Goal: Obtain resource: Download file/media

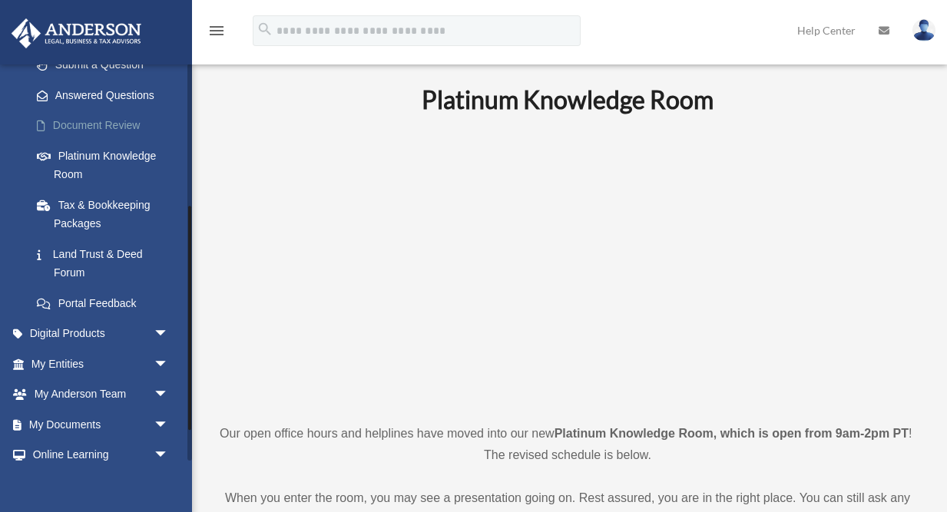
scroll to position [254, 0]
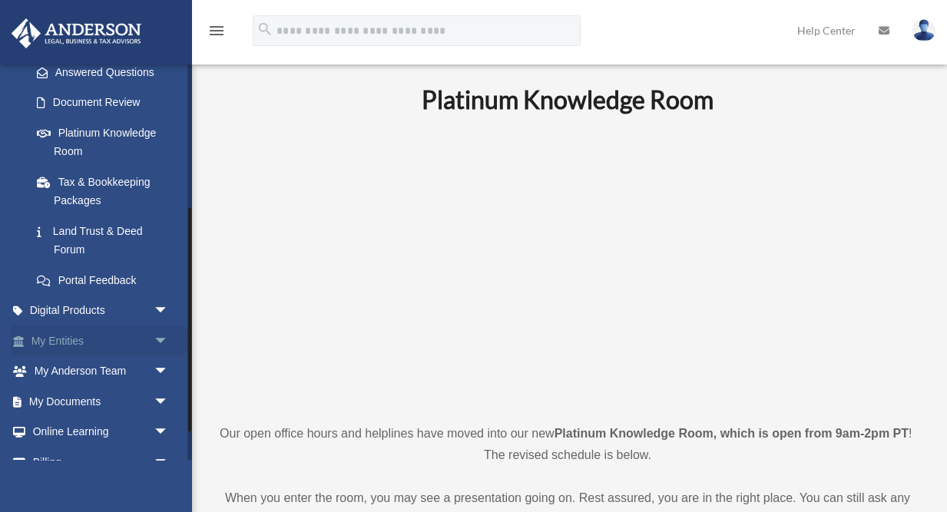
click at [96, 345] on link "My Entities arrow_drop_down" at bounding box center [101, 340] width 181 height 31
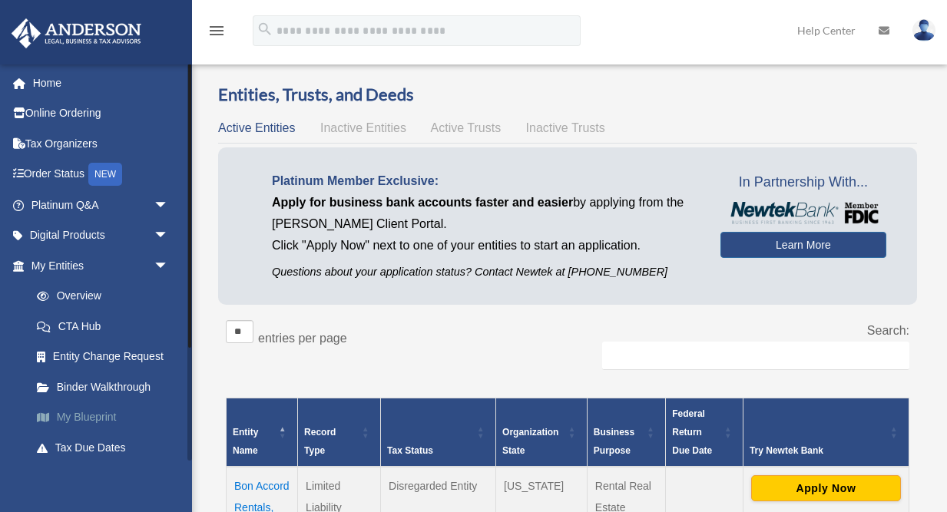
click at [99, 418] on link "My Blueprint" at bounding box center [106, 417] width 170 height 31
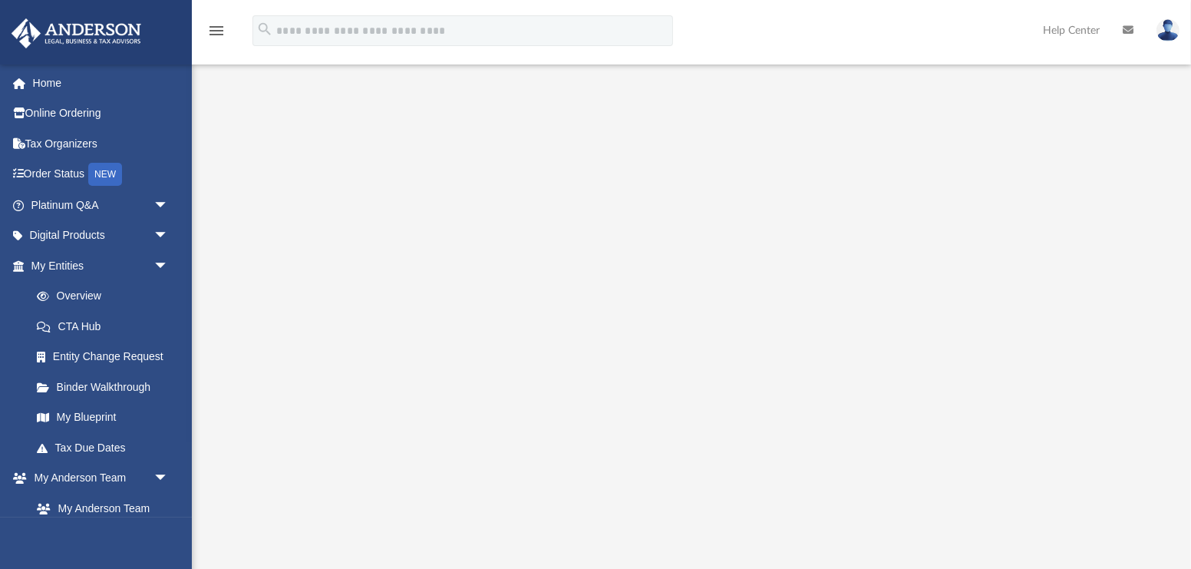
scroll to position [149, 0]
click at [101, 391] on link "Binder Walkthrough" at bounding box center [106, 387] width 170 height 31
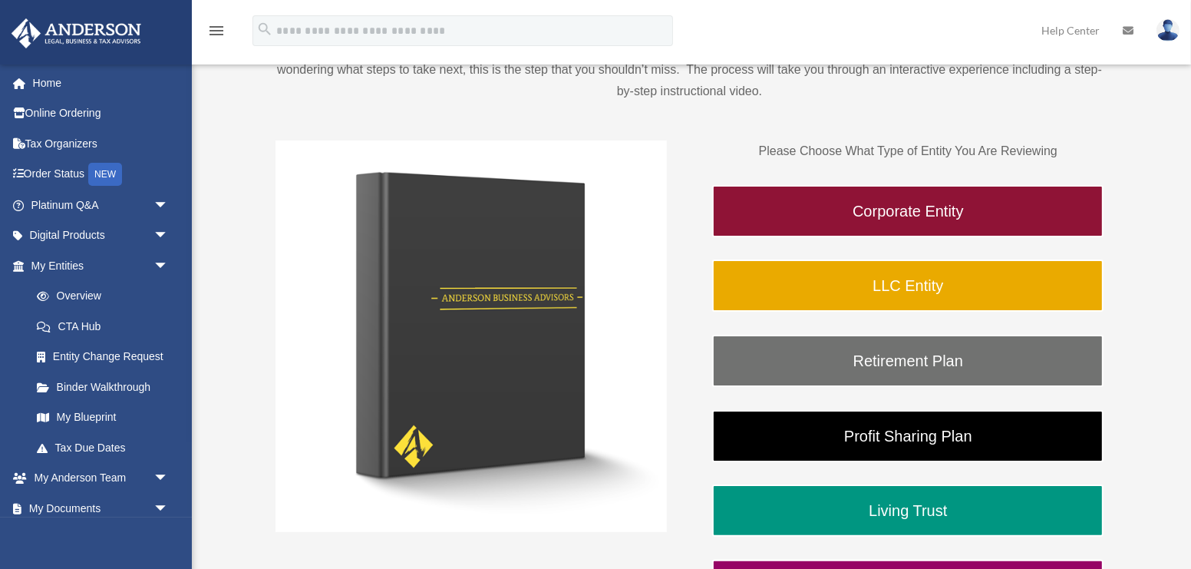
scroll to position [233, 0]
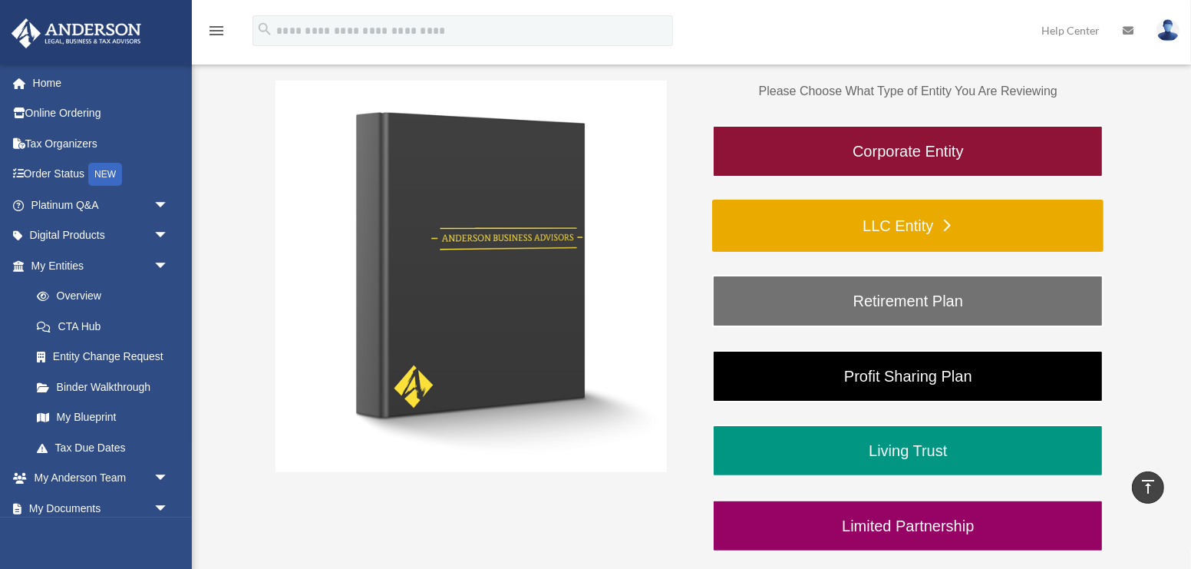
click at [842, 241] on link "LLC Entity" at bounding box center [908, 226] width 392 height 52
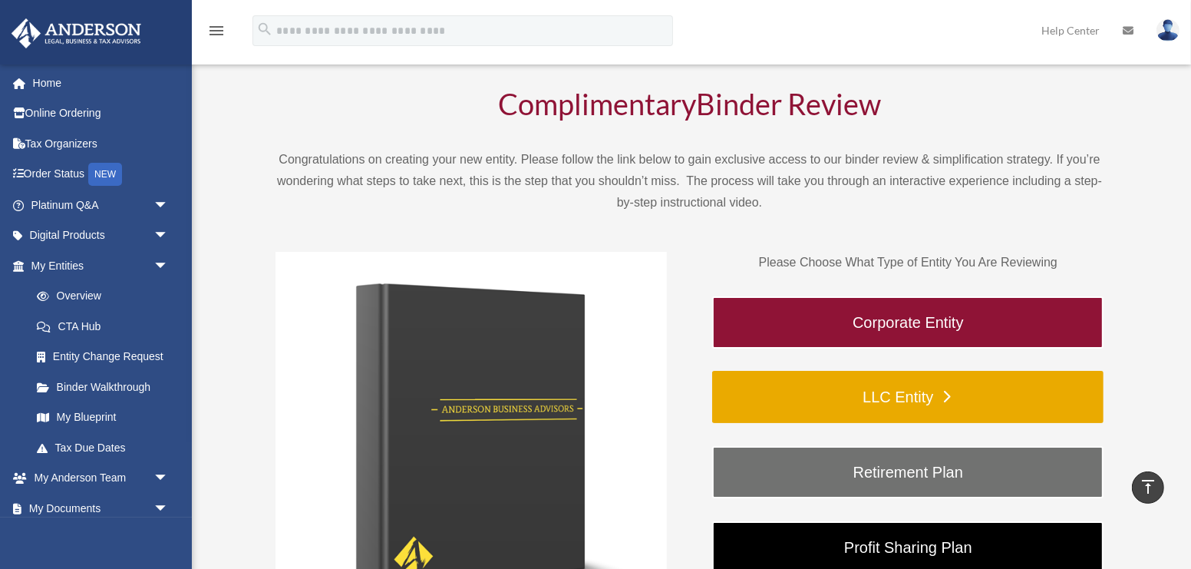
scroll to position [0, 0]
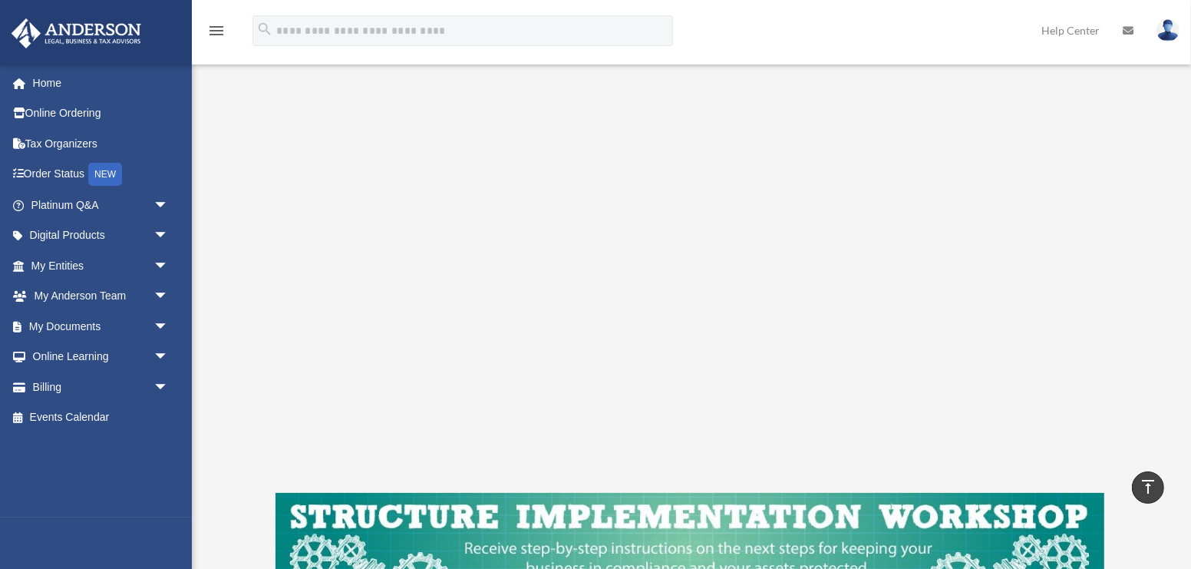
scroll to position [166, 0]
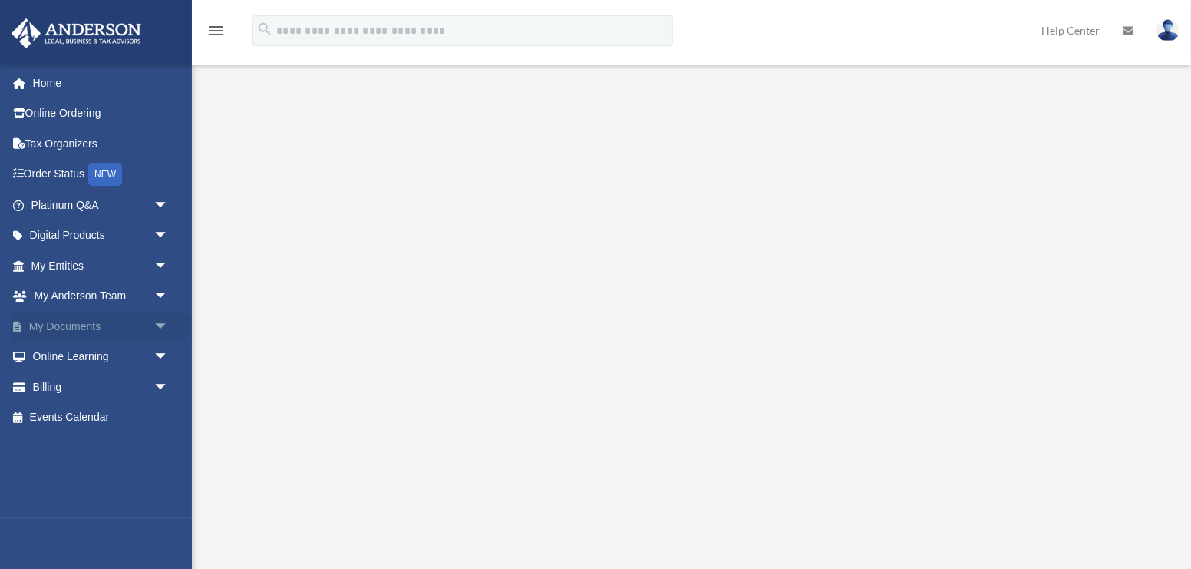
click at [101, 321] on link "My Documents arrow_drop_down" at bounding box center [101, 326] width 181 height 31
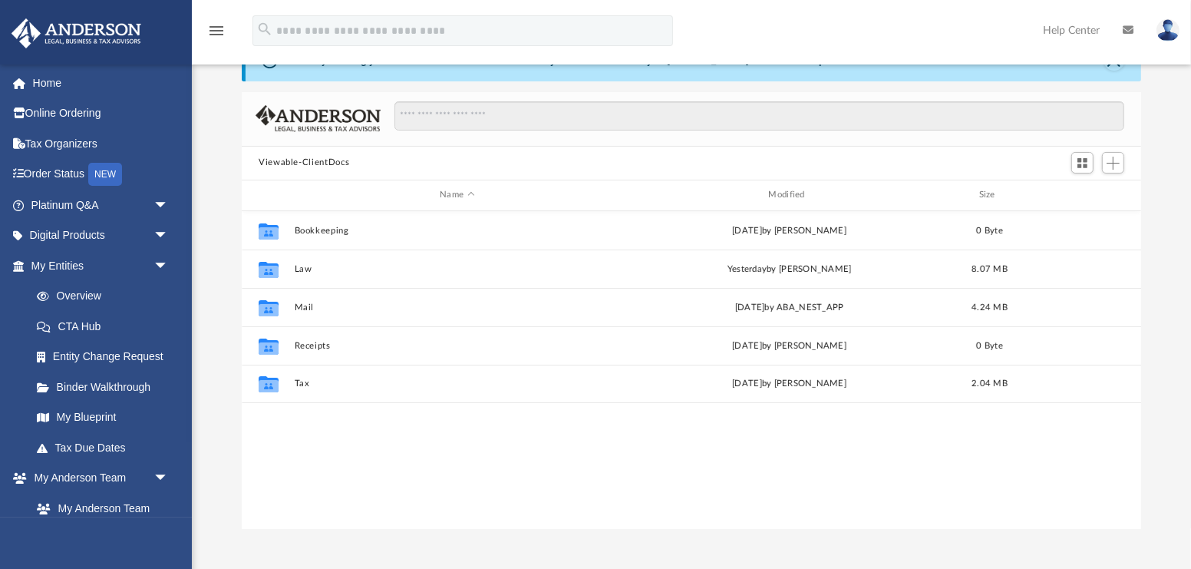
scroll to position [55, 0]
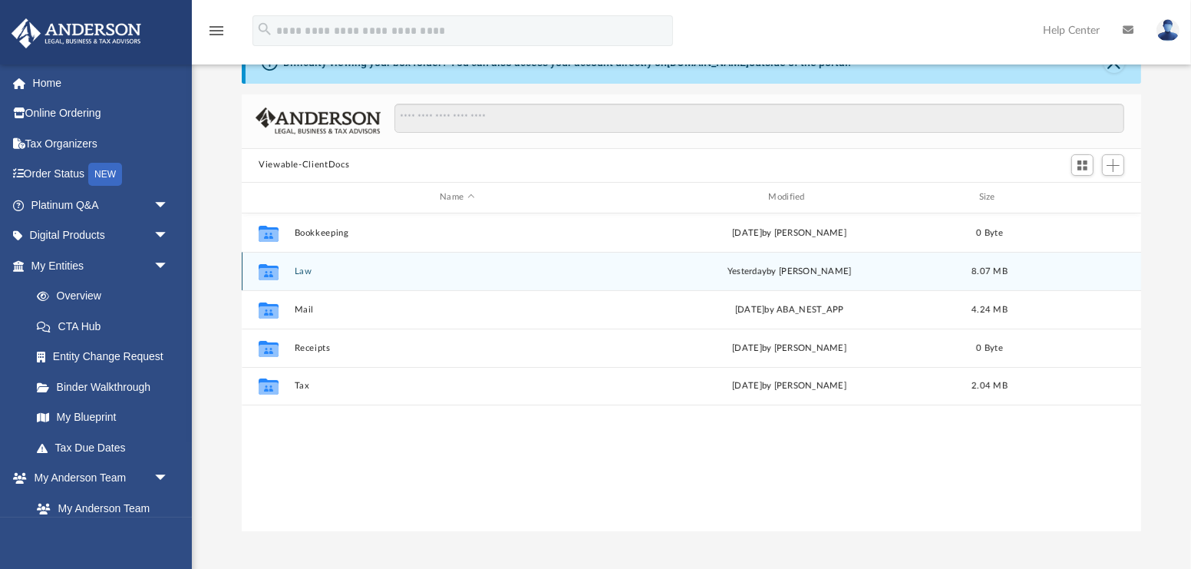
click at [393, 269] on button "Law" at bounding box center [457, 271] width 325 height 10
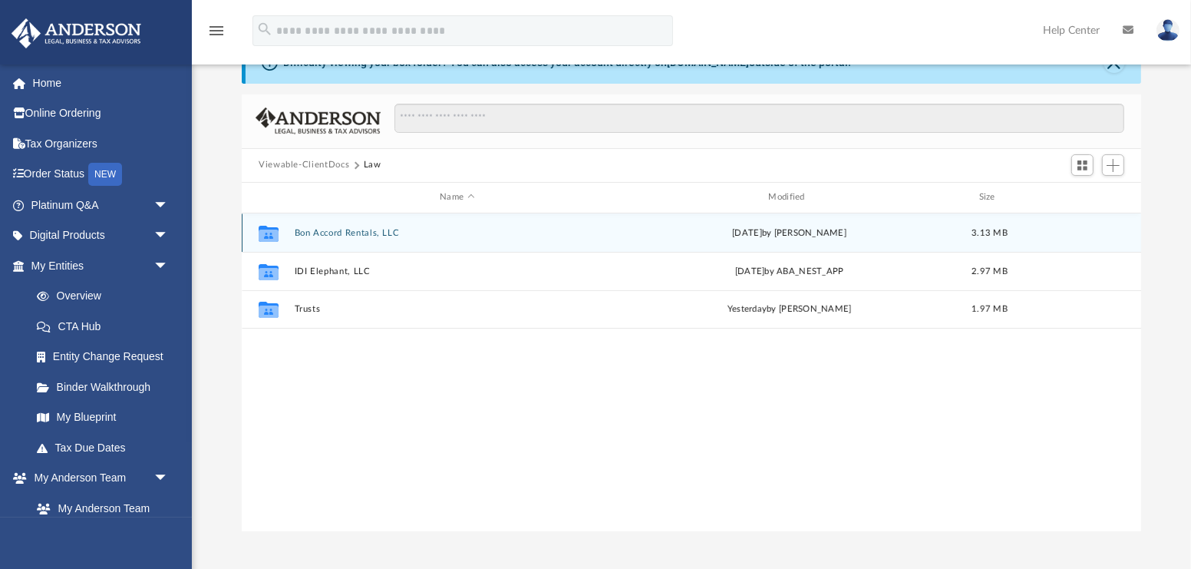
click at [374, 236] on div "Collaborated Folder Bon Accord Rentals, LLC Thu Jun 12 2025 by Amber Johnson 3.…" at bounding box center [692, 232] width 900 height 38
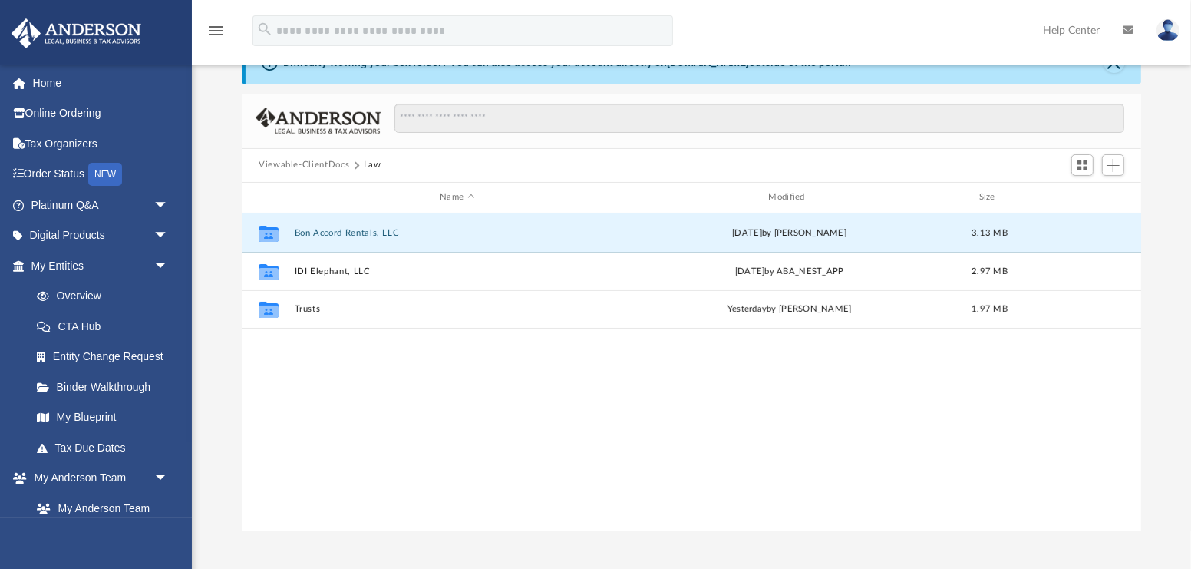
click at [374, 236] on div "Collaborated Folder Bon Accord Rentals, LLC Thu Jun 12 2025 by Amber Johnson 3.…" at bounding box center [692, 232] width 900 height 38
click at [368, 234] on button "Bon Accord Rentals, LLC" at bounding box center [457, 233] width 325 height 10
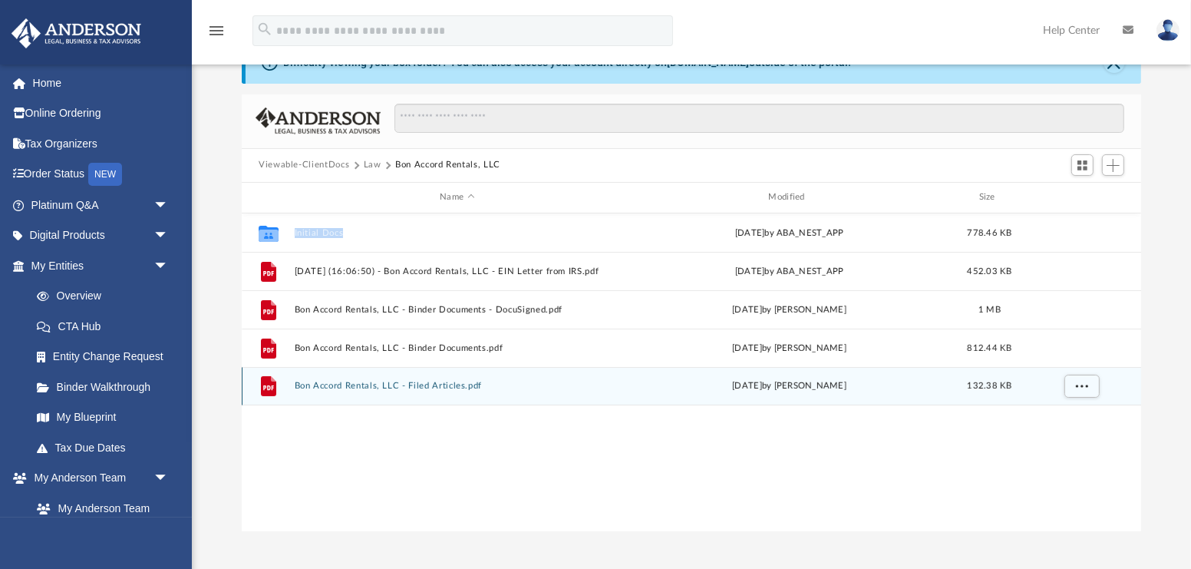
click at [429, 388] on button "Bon Accord Rentals, LLC - Filed Articles.pdf" at bounding box center [457, 386] width 325 height 10
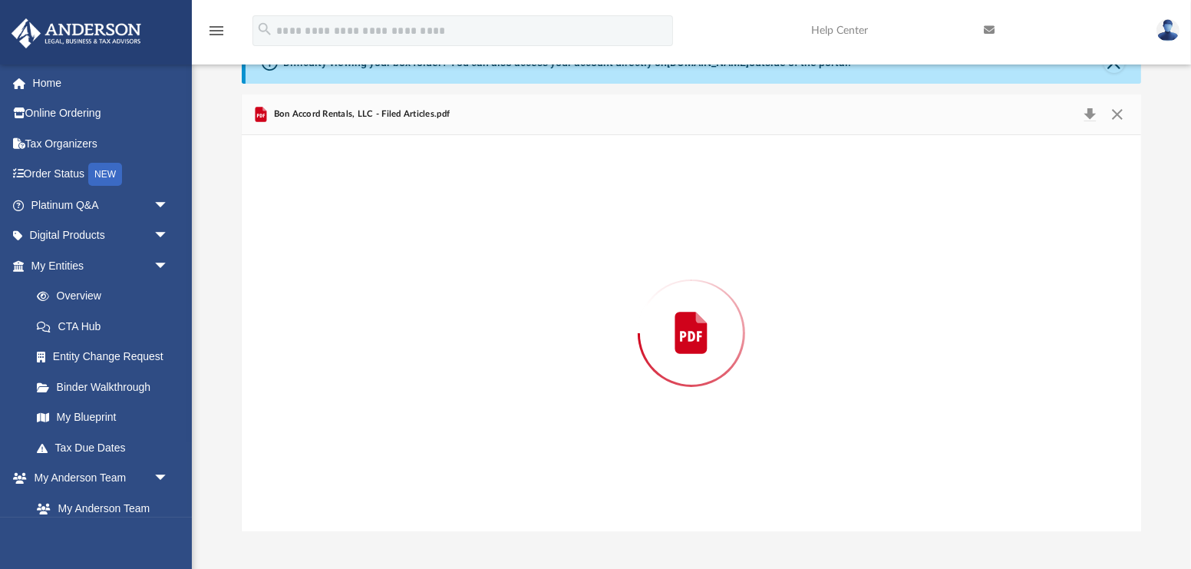
click at [429, 388] on div "Preview" at bounding box center [692, 333] width 900 height 396
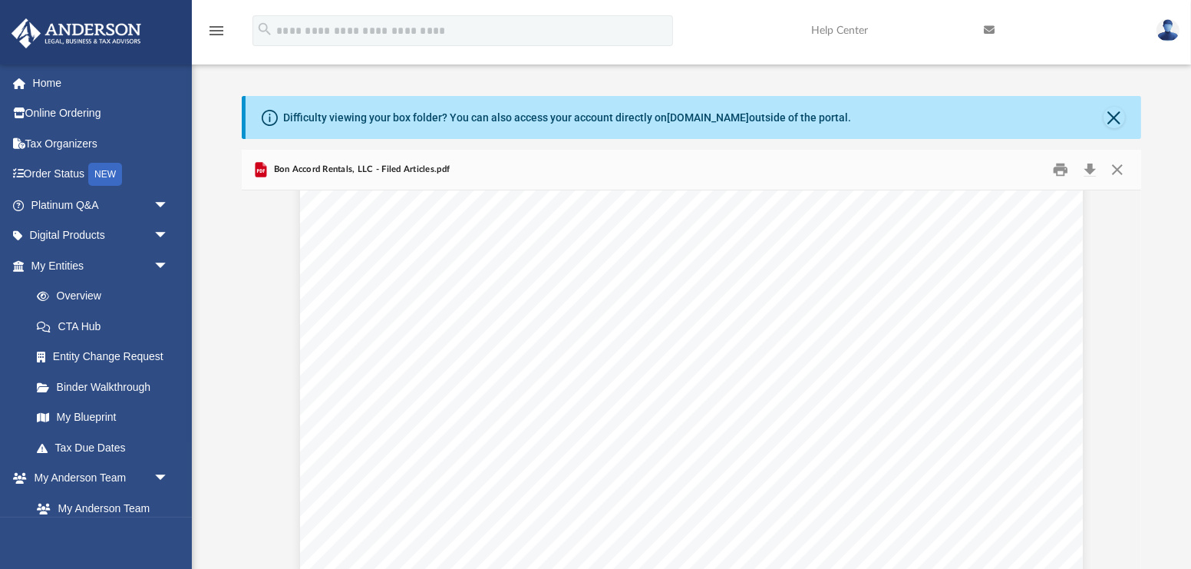
scroll to position [42, 0]
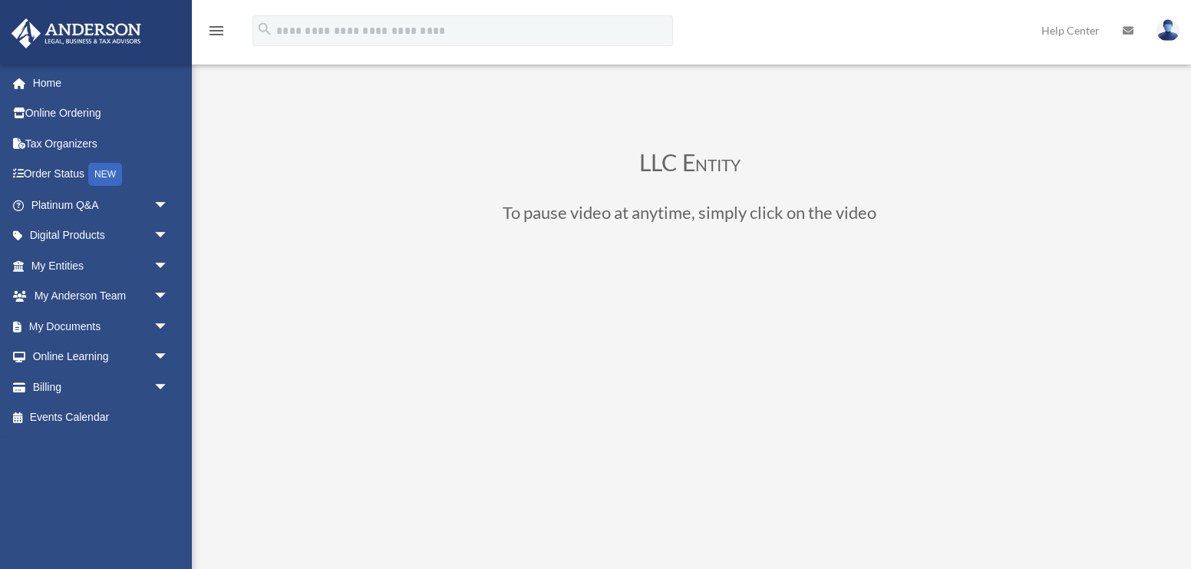
scroll to position [169, 0]
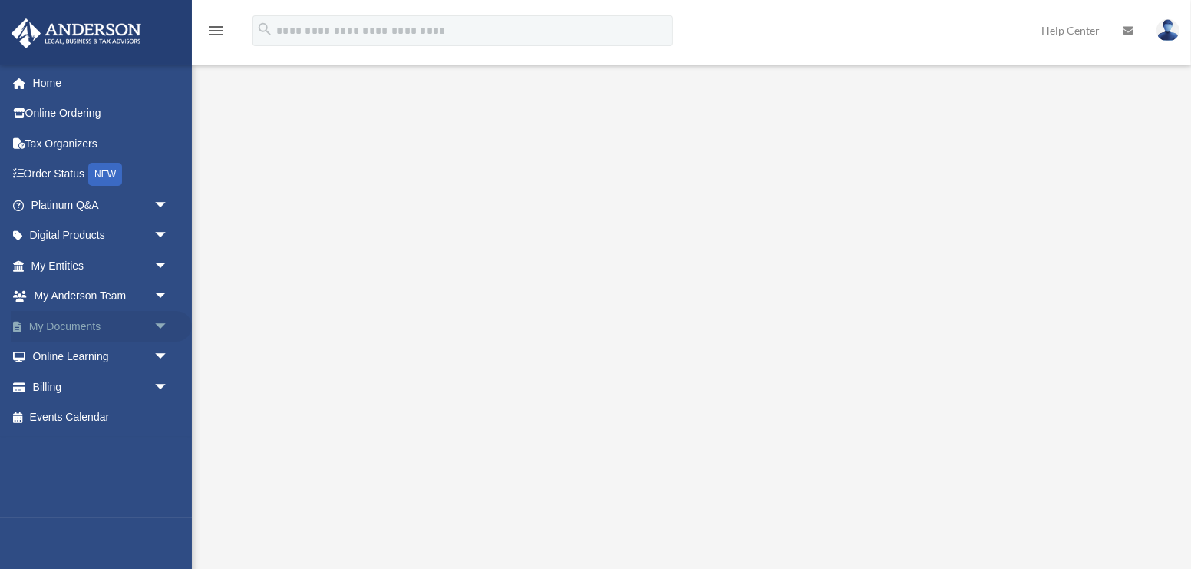
click at [88, 334] on link "My Documents arrow_drop_down" at bounding box center [101, 326] width 181 height 31
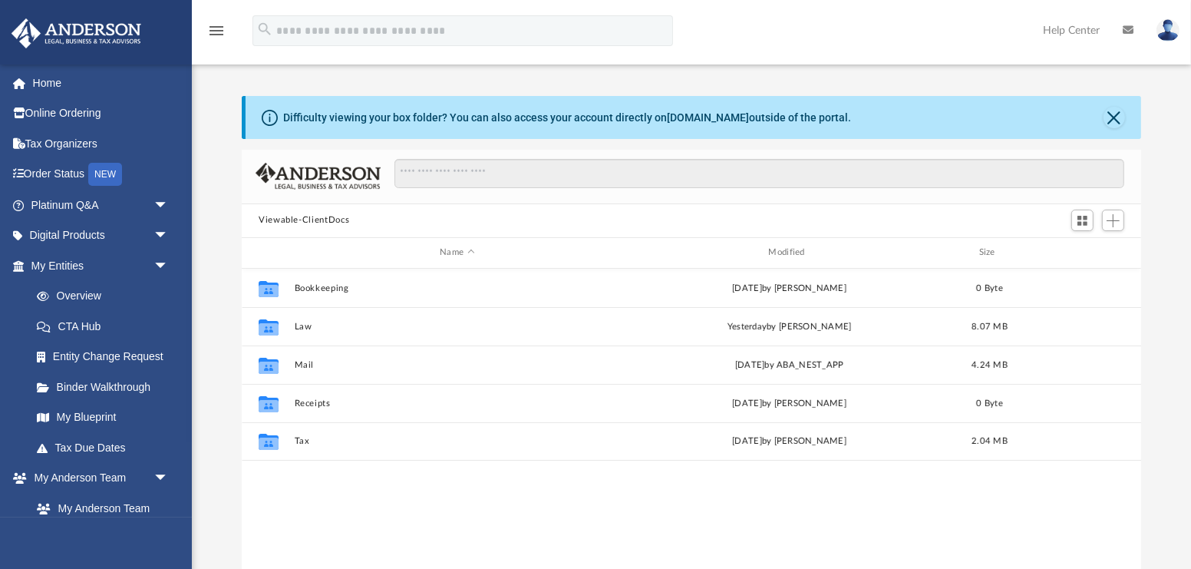
scroll to position [349, 899]
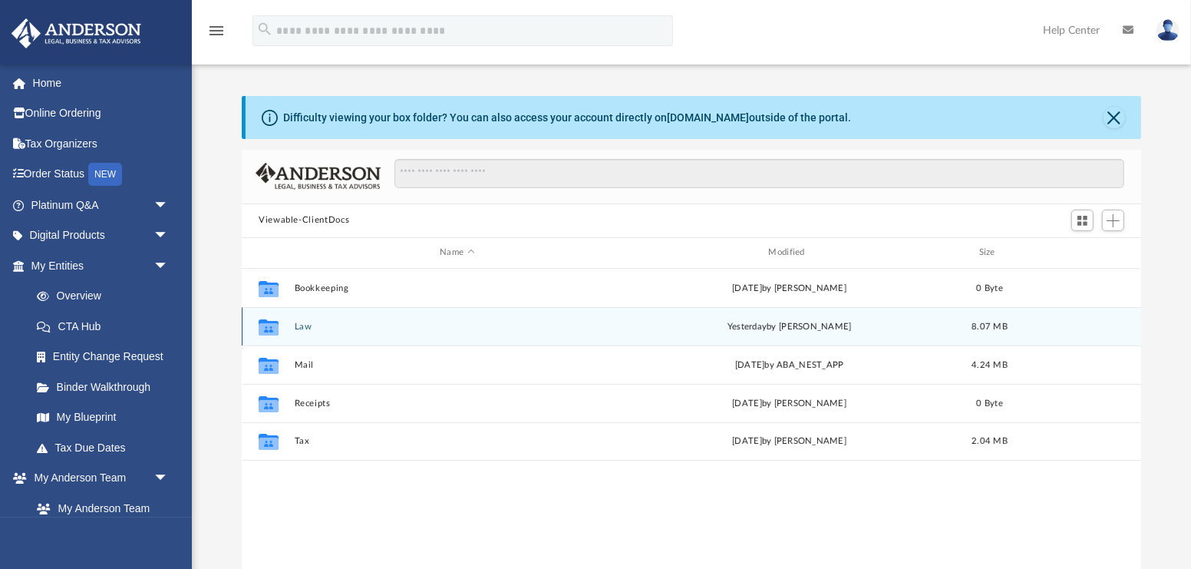
click at [306, 327] on button "Law" at bounding box center [457, 327] width 325 height 10
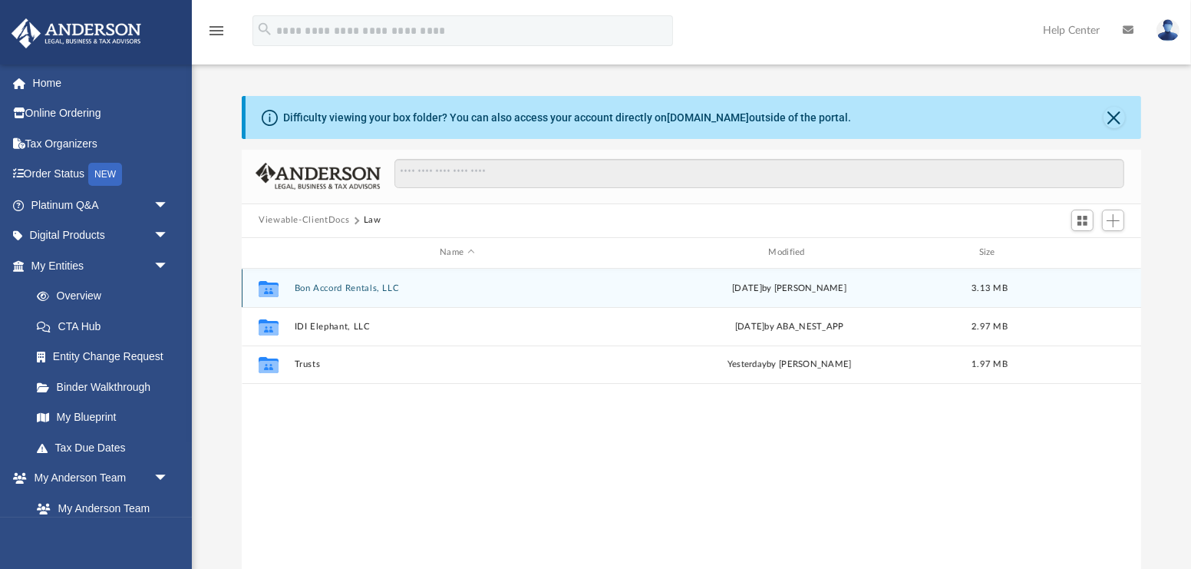
click at [368, 288] on button "Bon Accord Rentals, LLC" at bounding box center [457, 288] width 325 height 10
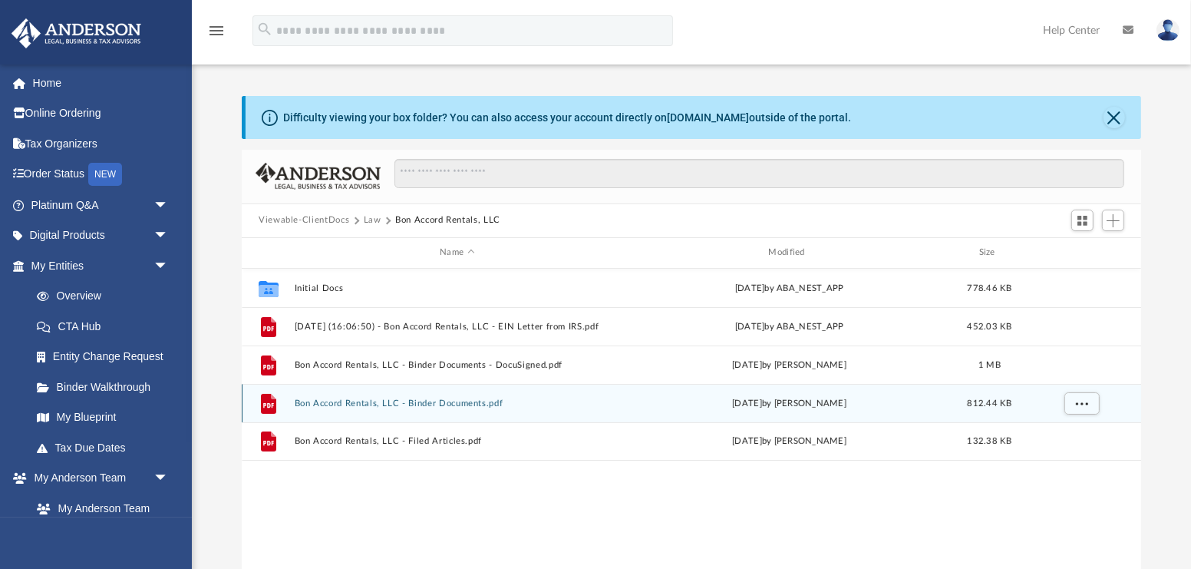
click at [455, 399] on button "Bon Accord Rentals, LLC - Binder Documents.pdf" at bounding box center [457, 403] width 325 height 10
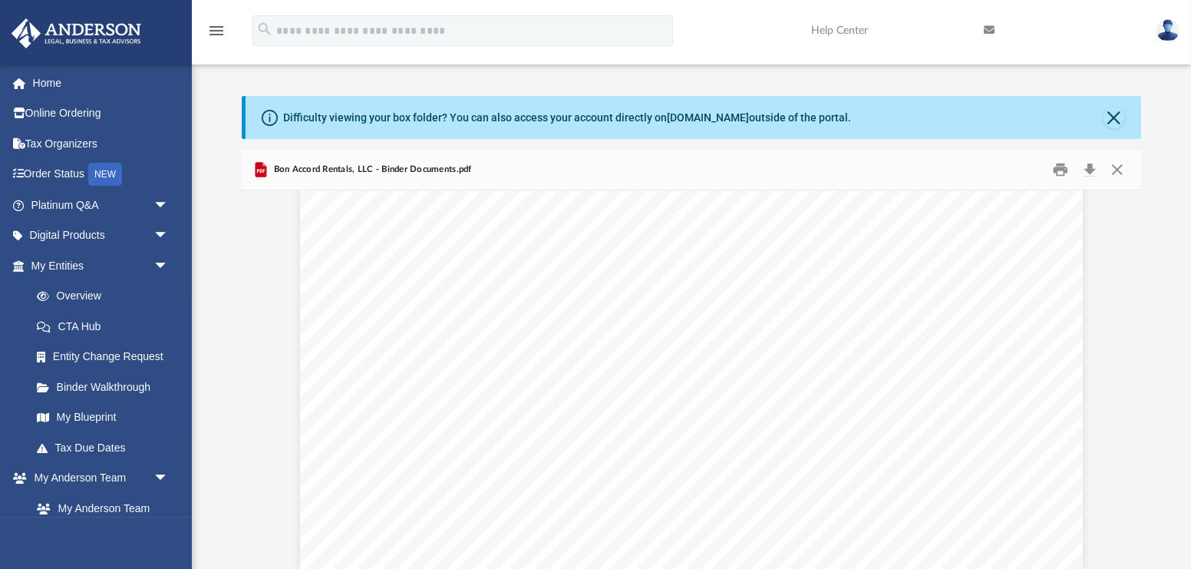
scroll to position [0, 0]
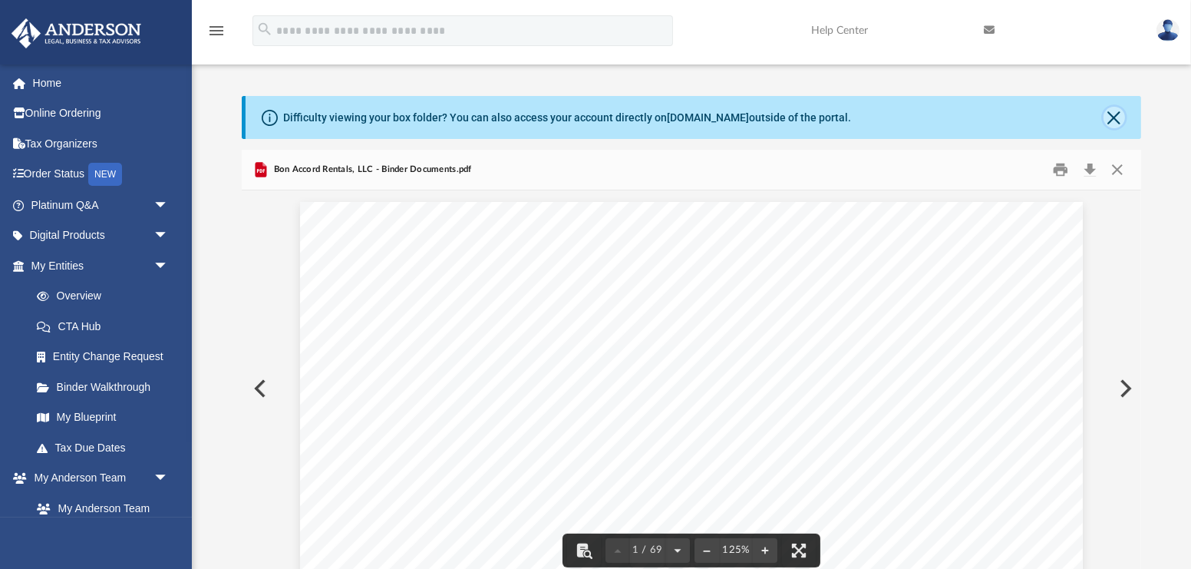
click at [1115, 118] on button "Close" at bounding box center [1114, 117] width 21 height 21
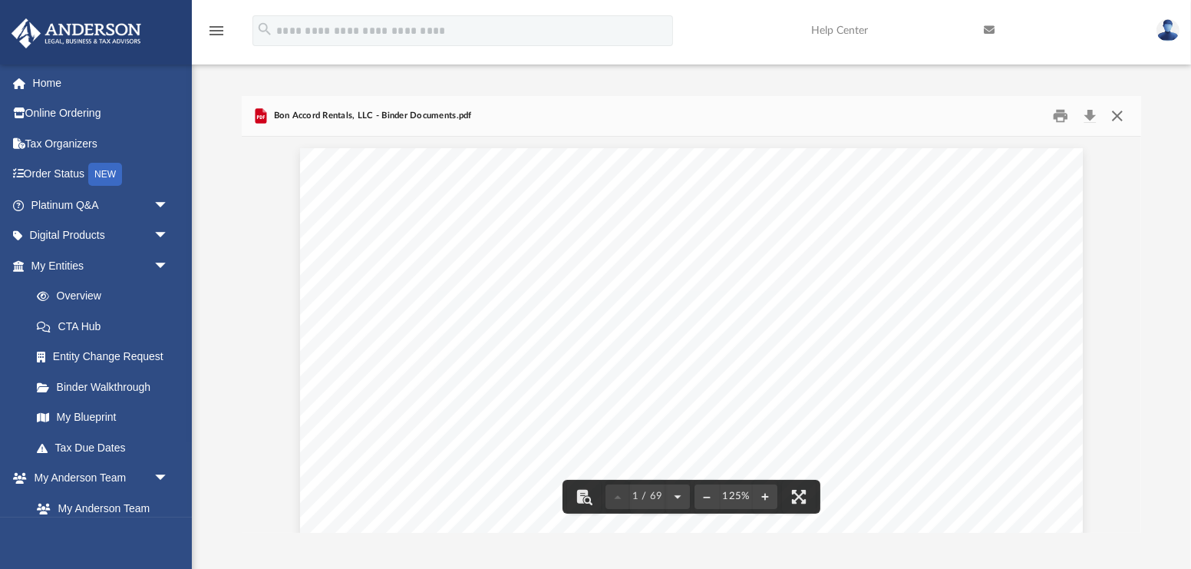
click at [1125, 116] on button "Close" at bounding box center [1118, 116] width 28 height 24
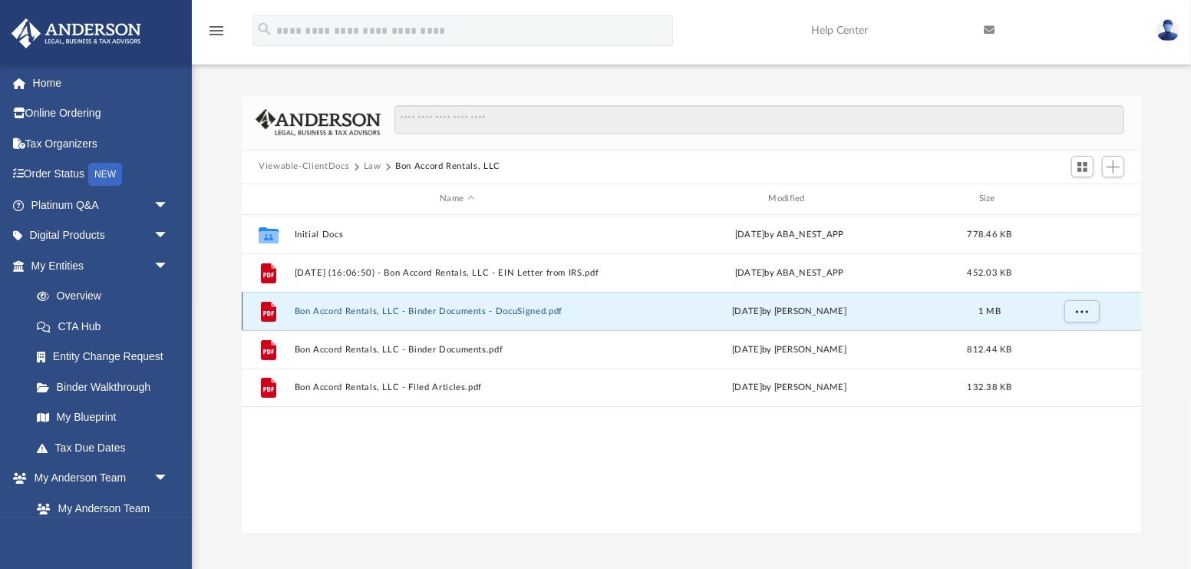
click at [535, 309] on button "Bon Accord Rentals, LLC - Binder Documents - DocuSigned.pdf" at bounding box center [457, 311] width 325 height 10
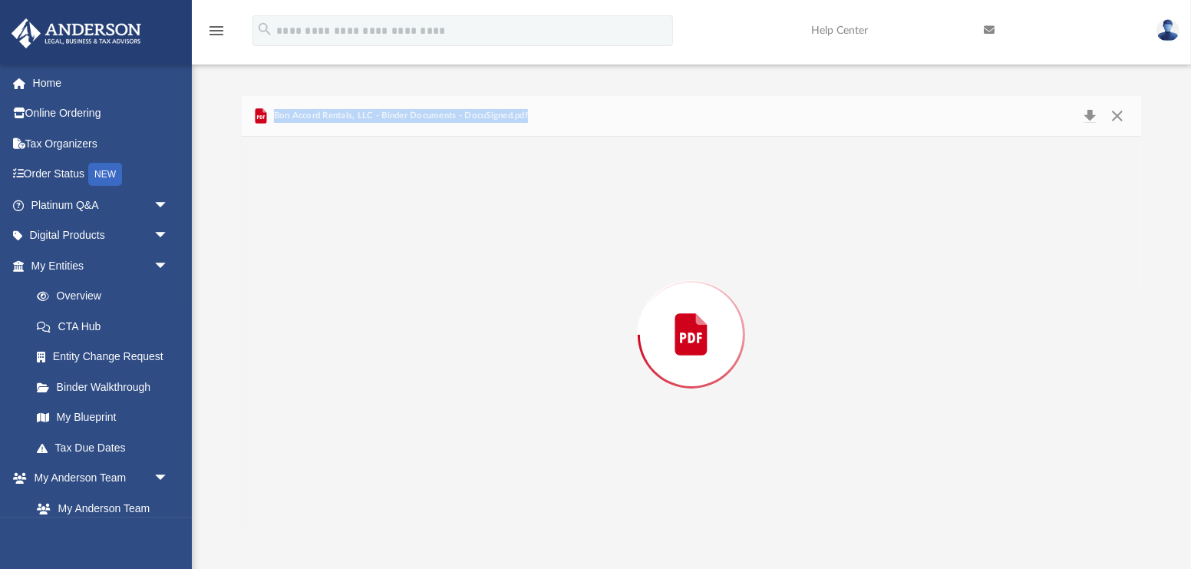
click at [535, 309] on div "Preview" at bounding box center [692, 335] width 900 height 396
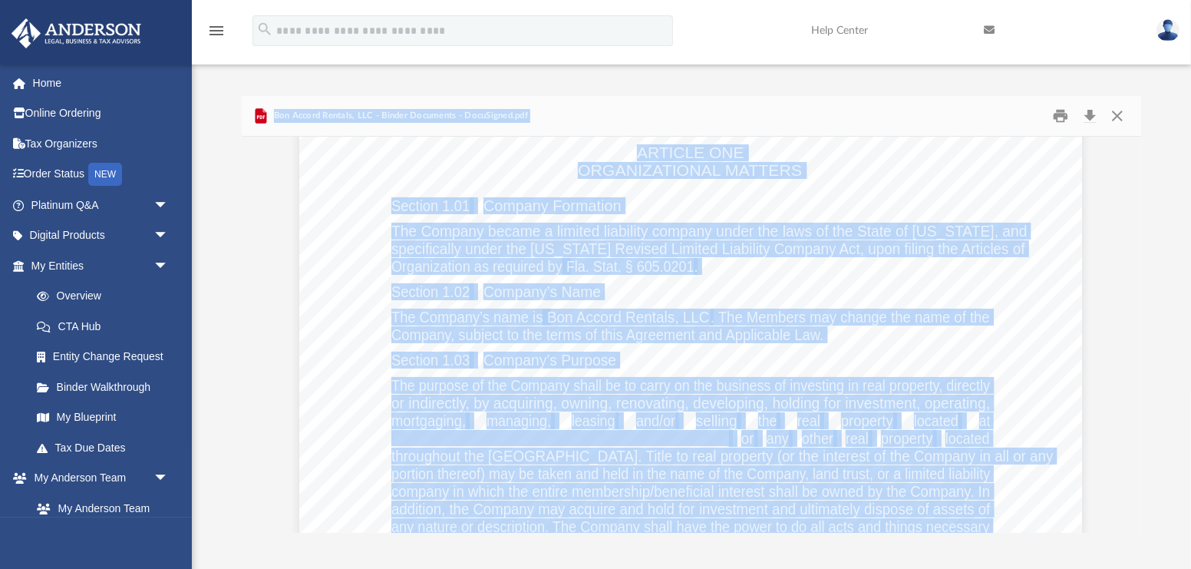
scroll to position [12991, 1]
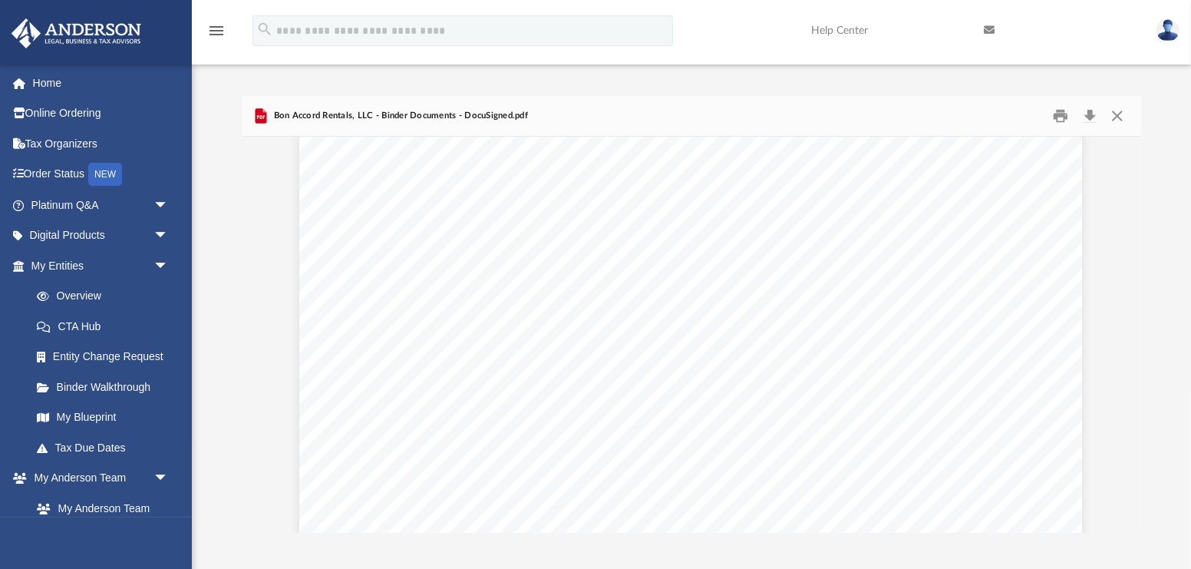
click at [583, 415] on span "any nature or description. The Company shall have the power to do all acts and …" at bounding box center [691, 410] width 599 height 15
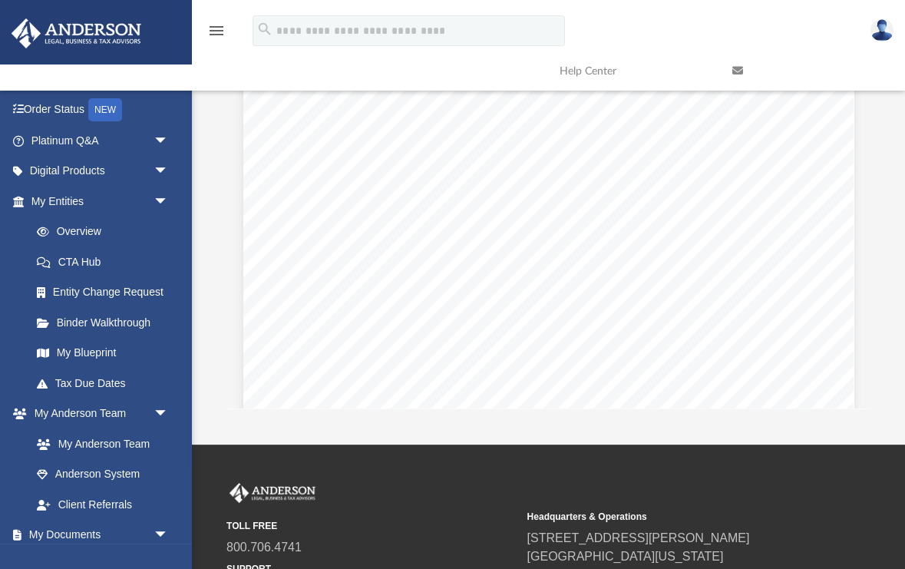
scroll to position [0, 0]
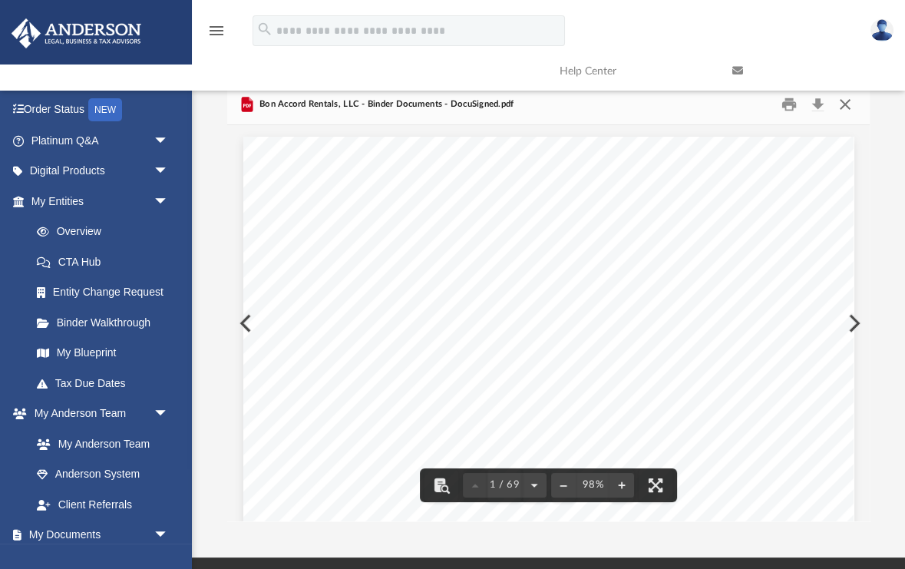
click at [844, 110] on button "Close" at bounding box center [845, 105] width 28 height 24
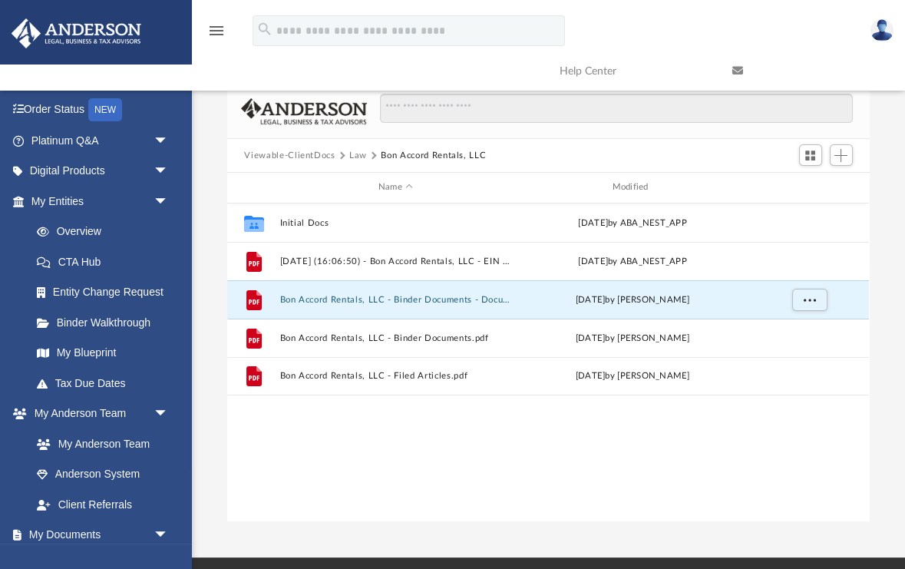
click at [349, 153] on button "Law" at bounding box center [358, 156] width 18 height 14
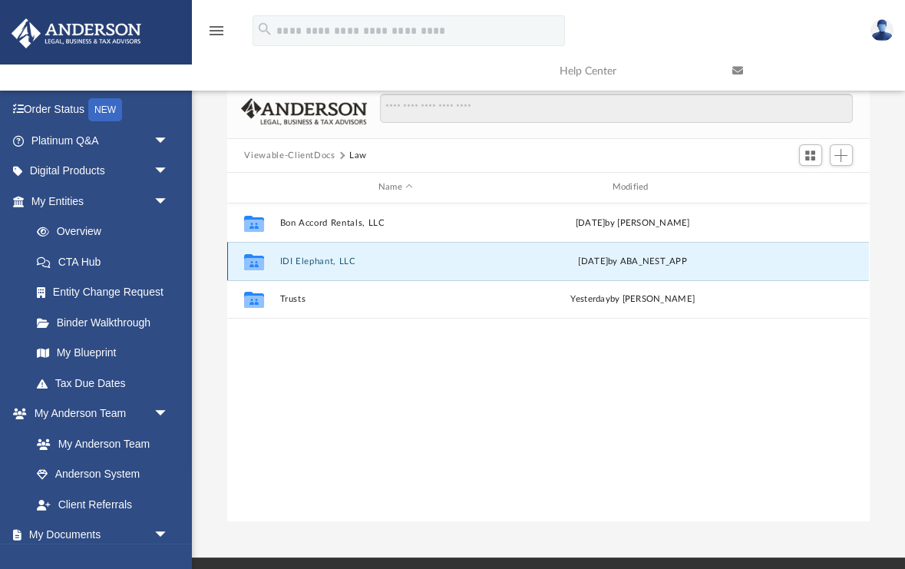
click at [322, 259] on button "IDI Elephant, LLC" at bounding box center [395, 261] width 231 height 10
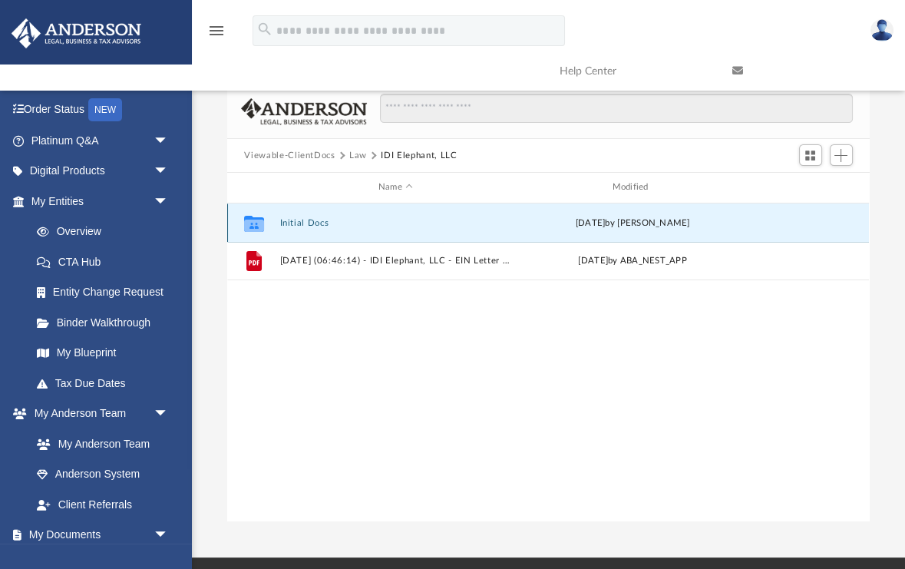
click at [315, 223] on button "Initial Docs" at bounding box center [395, 223] width 231 height 10
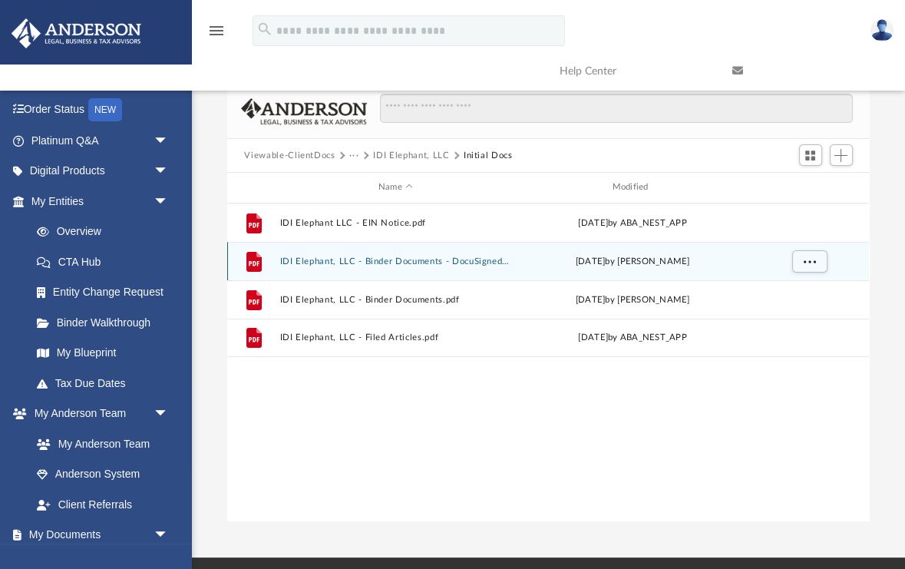
click at [388, 261] on button "IDI Elephant, LLC - Binder Documents - DocuSigned.pdf" at bounding box center [395, 261] width 231 height 10
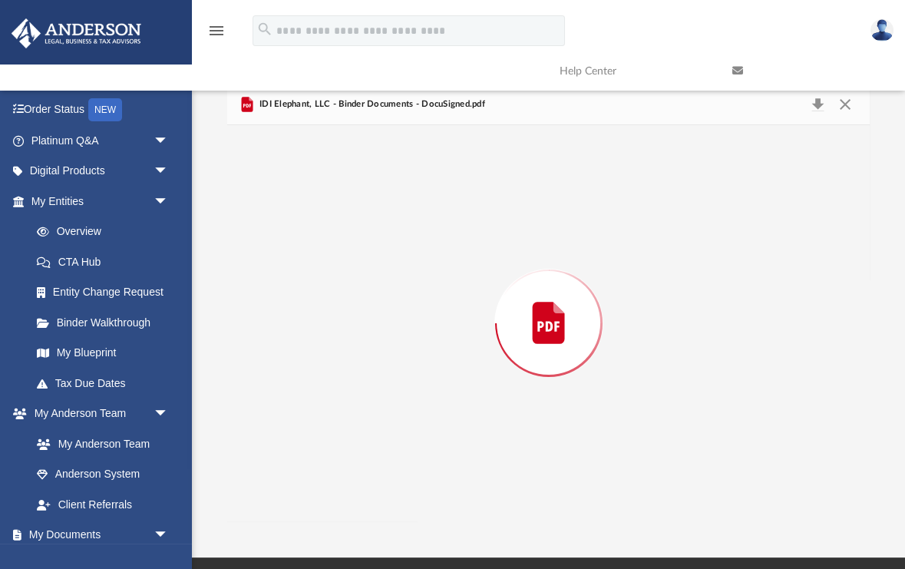
click at [388, 261] on div "Preview" at bounding box center [548, 323] width 642 height 396
